Goal: Task Accomplishment & Management: Use online tool/utility

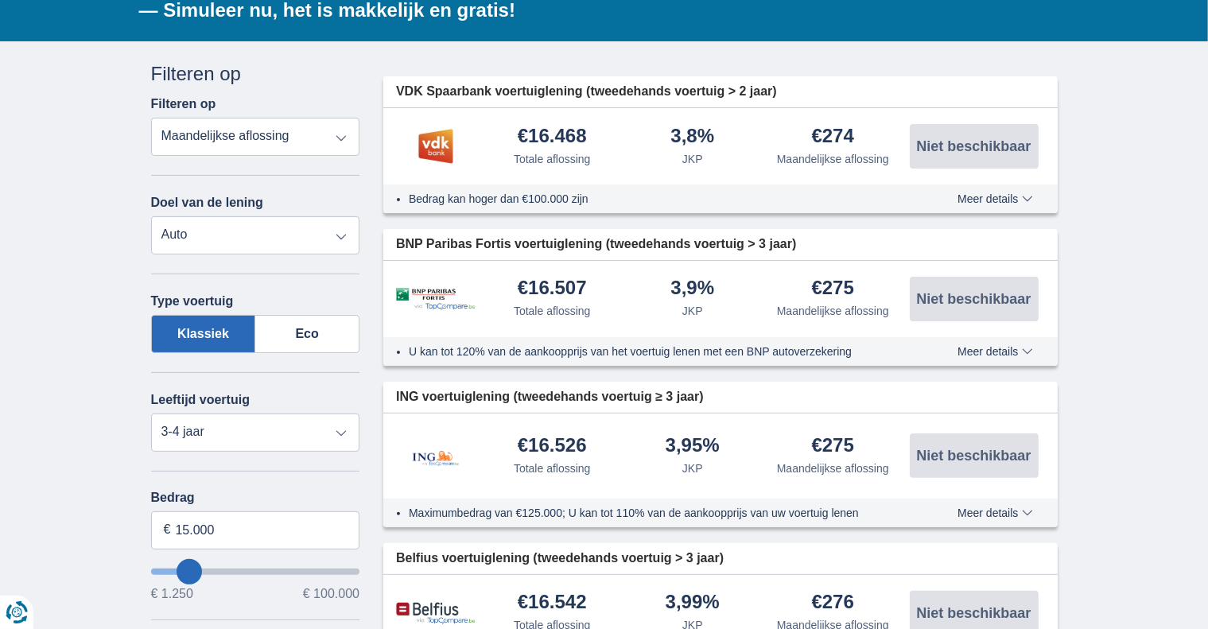
scroll to position [318, 0]
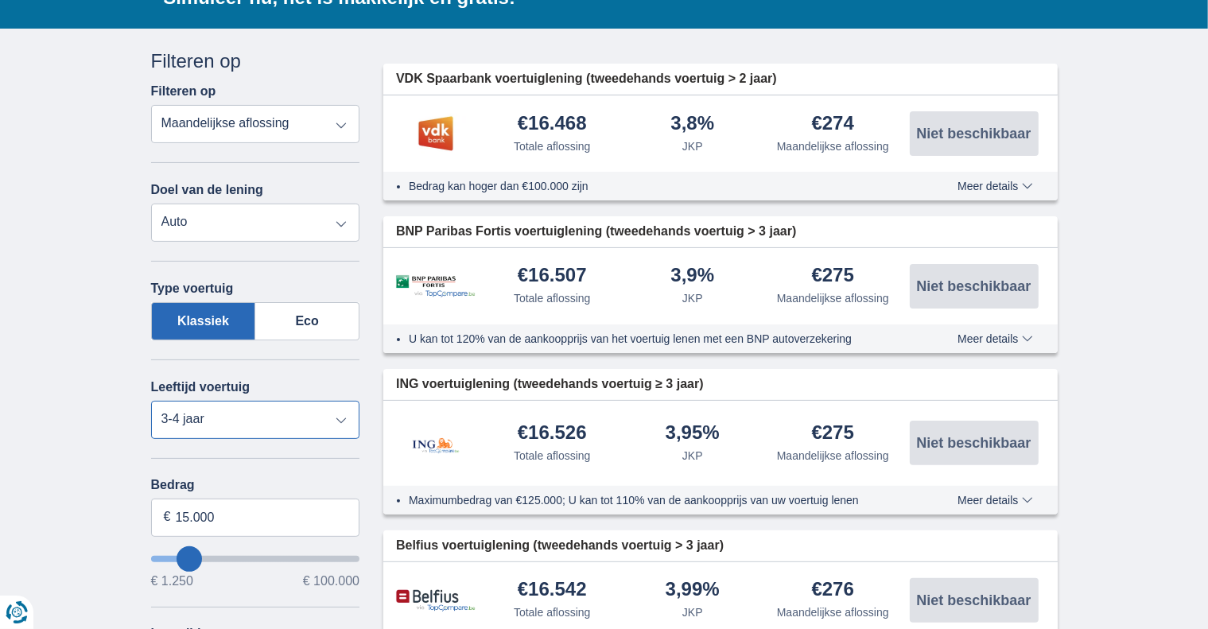
click at [300, 416] on select "Nieuw 0-1 jaar 1-2 jaar 2-3 jaar 3-4 jaar 4-5 jaar 5+ jaar" at bounding box center [255, 420] width 209 height 38
select select "1-2"
click at [151, 401] on select "Nieuw 0-1 jaar 1-2 jaar 2-3 jaar 3-4 jaar 4-5 jaar 5+ jaar" at bounding box center [255, 420] width 209 height 38
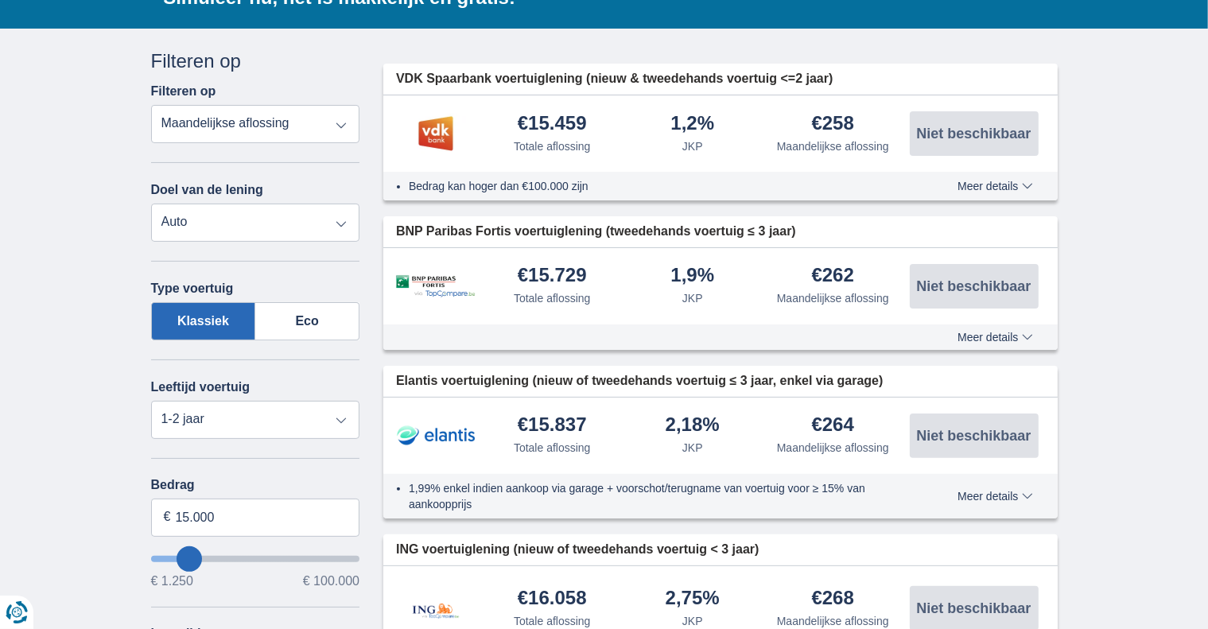
click at [256, 227] on select "Persoonlijke lening Auto Moto / fiets Mobilhome / caravan Renovatie Energie Sch…" at bounding box center [255, 223] width 209 height 38
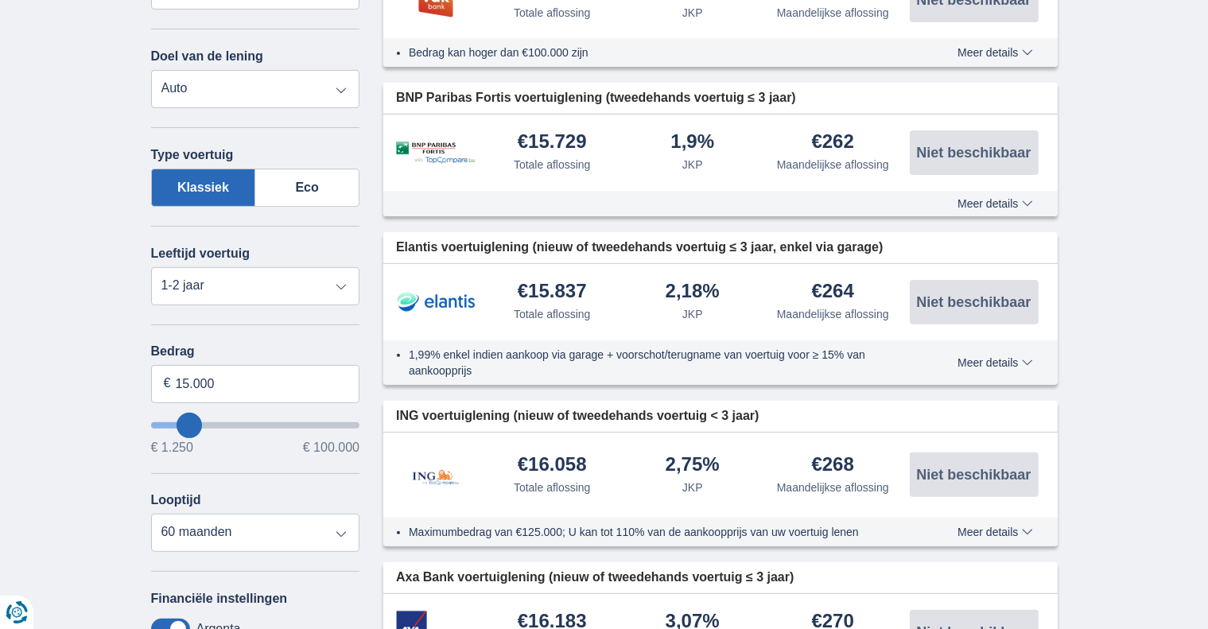
scroll to position [557, 0]
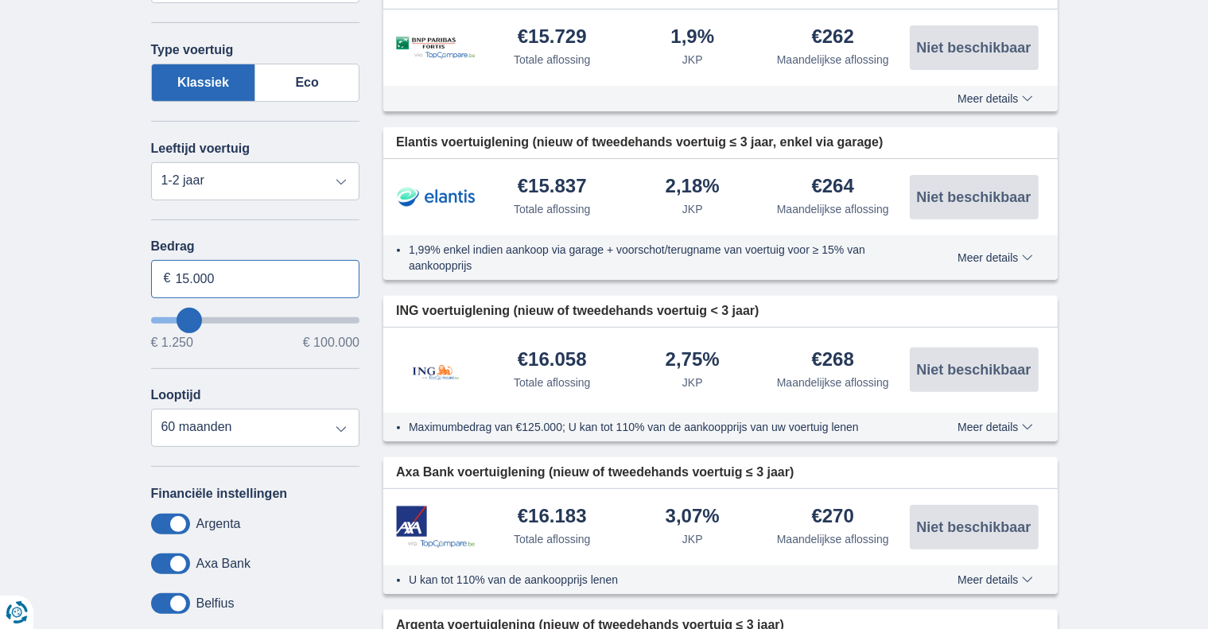
drag, startPoint x: 153, startPoint y: 276, endPoint x: 121, endPoint y: 244, distance: 45.5
click at [139, 274] on div "Annuleren Filters Filteren op Filteren op Totale aflossing JKP Maandelijkse afl…" at bounding box center [255, 285] width 233 height 953
type input "11.001"
type input "11250"
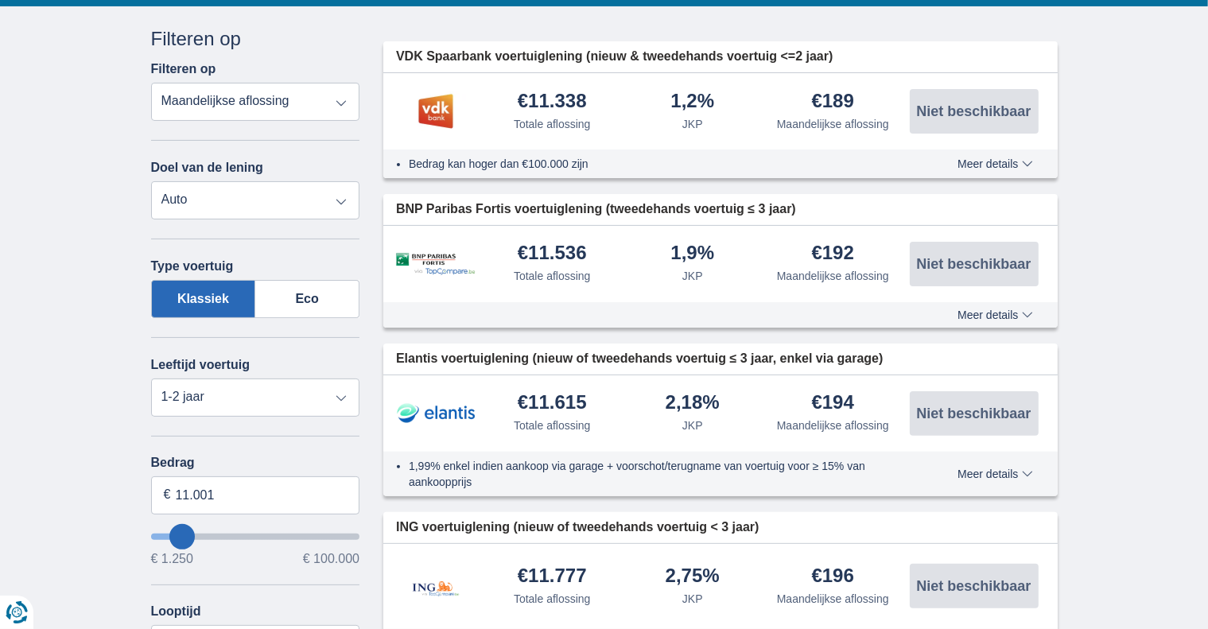
scroll to position [318, 0]
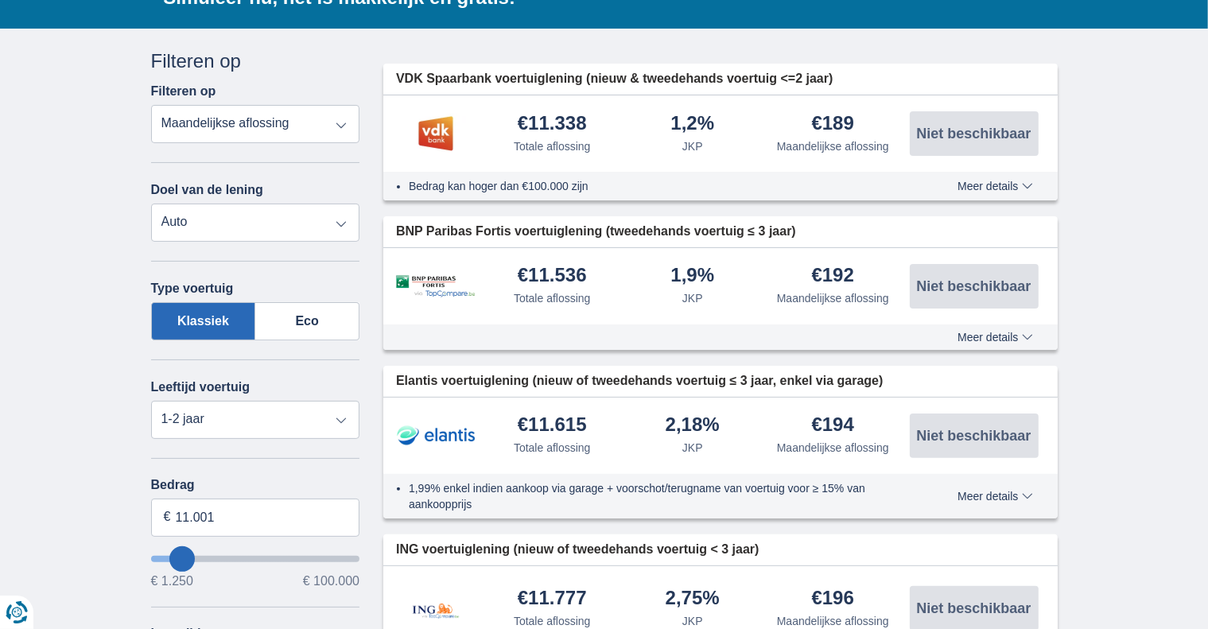
click at [987, 332] on span "Meer details" at bounding box center [994, 337] width 75 height 11
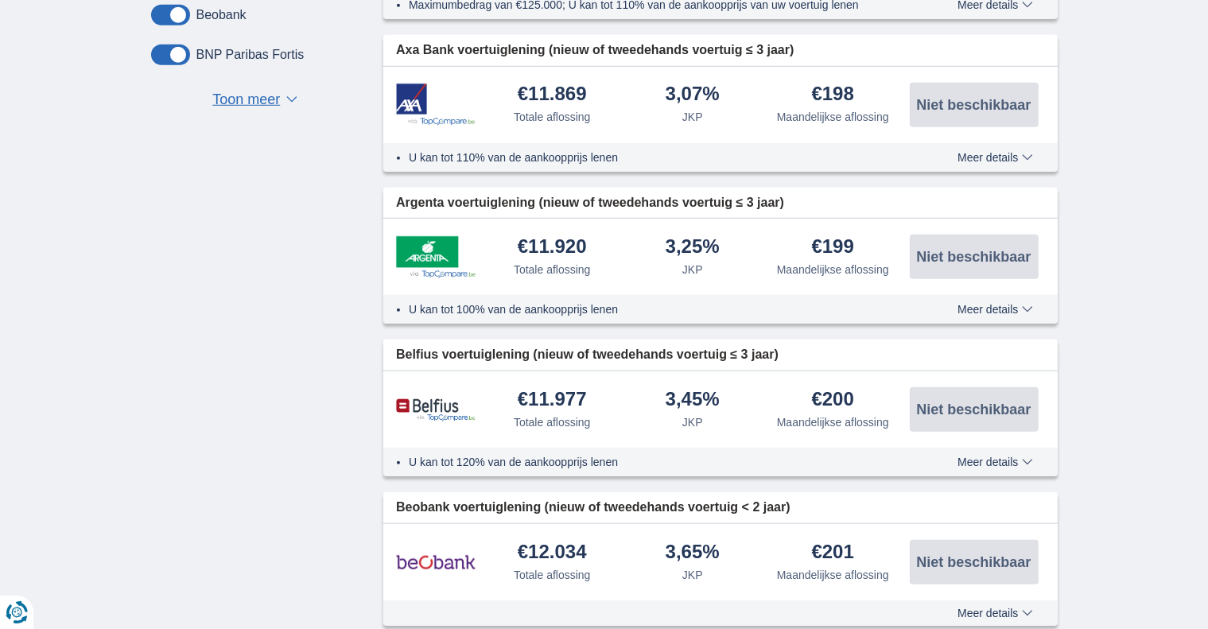
scroll to position [1352, 0]
